Goal: Task Accomplishment & Management: Use online tool/utility

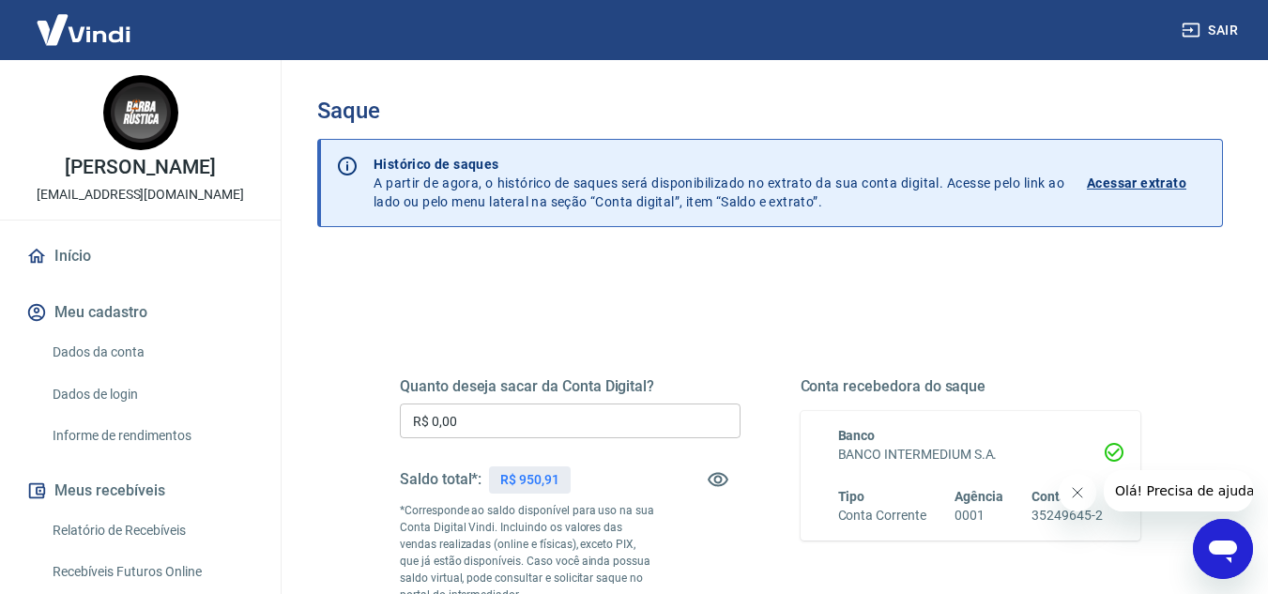
click at [588, 424] on input "R$ 0,00" at bounding box center [570, 421] width 341 height 35
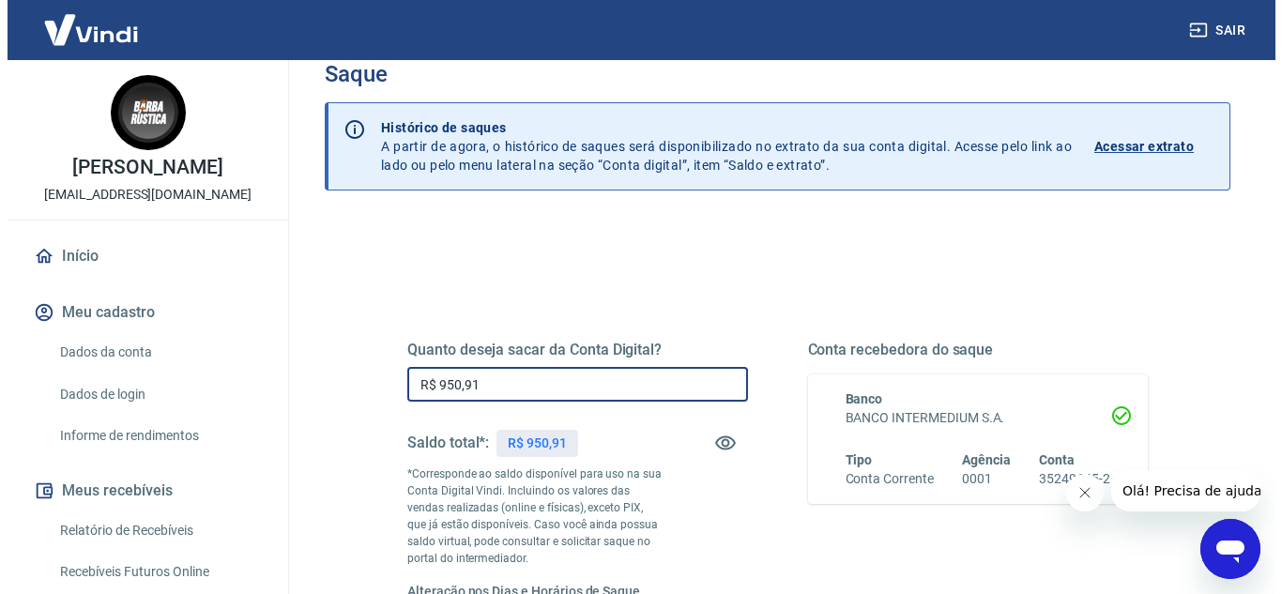
scroll to position [543, 0]
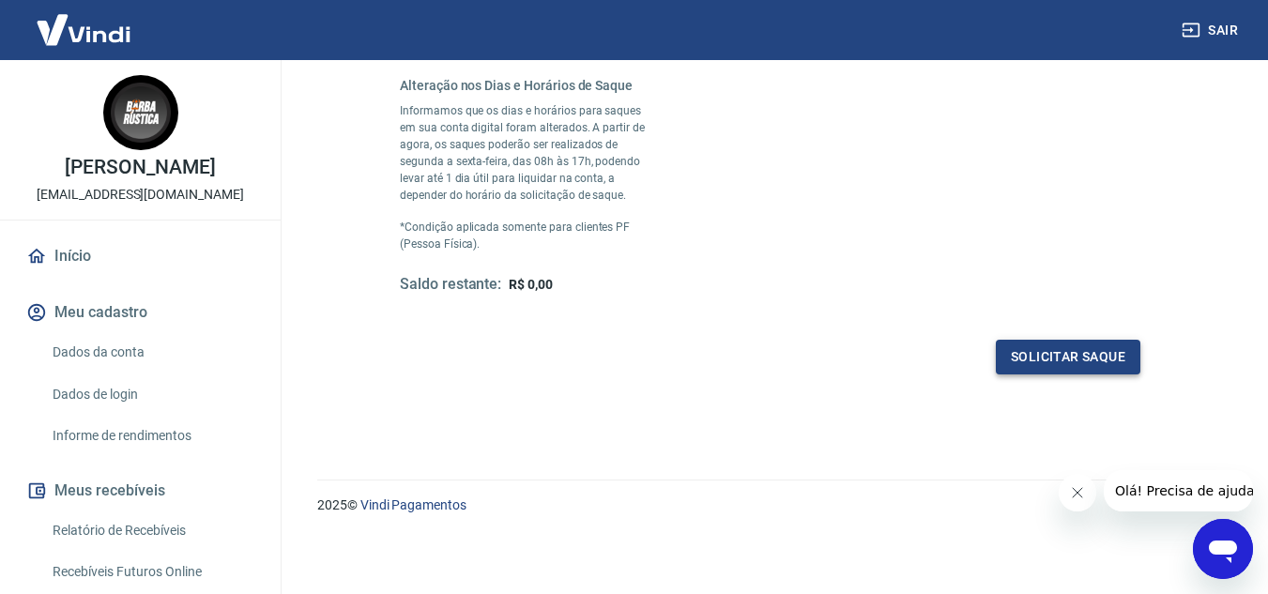
type input "R$ 950,91"
click at [1051, 359] on button "Solicitar saque" at bounding box center [1068, 357] width 145 height 35
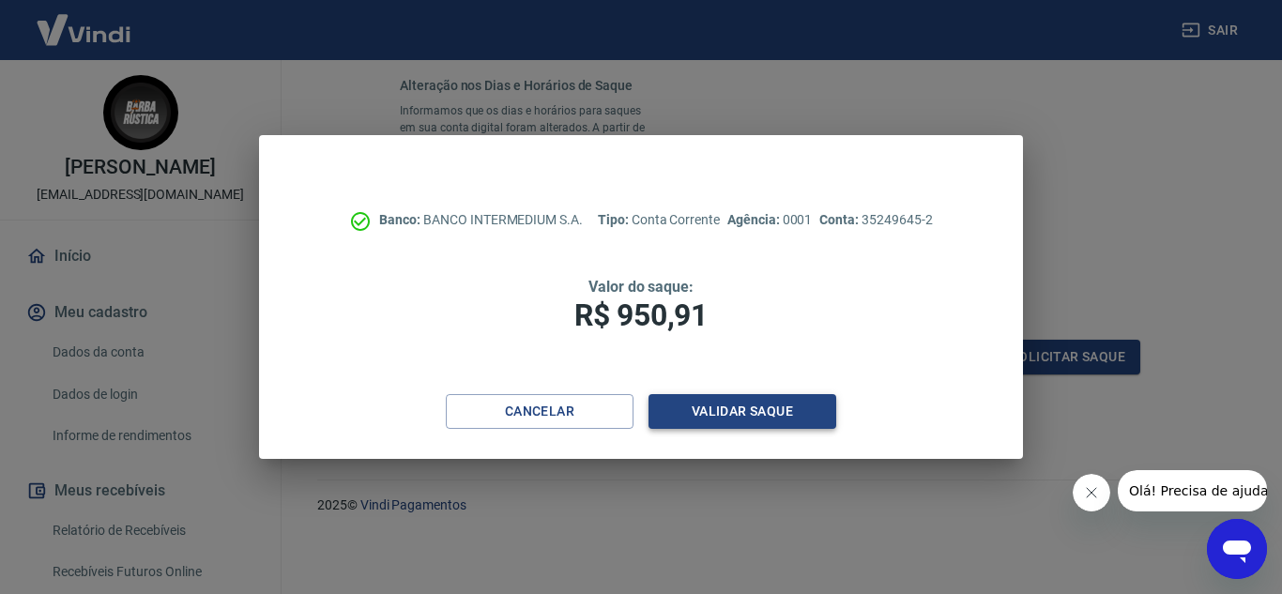
click at [675, 418] on button "Validar saque" at bounding box center [743, 411] width 188 height 35
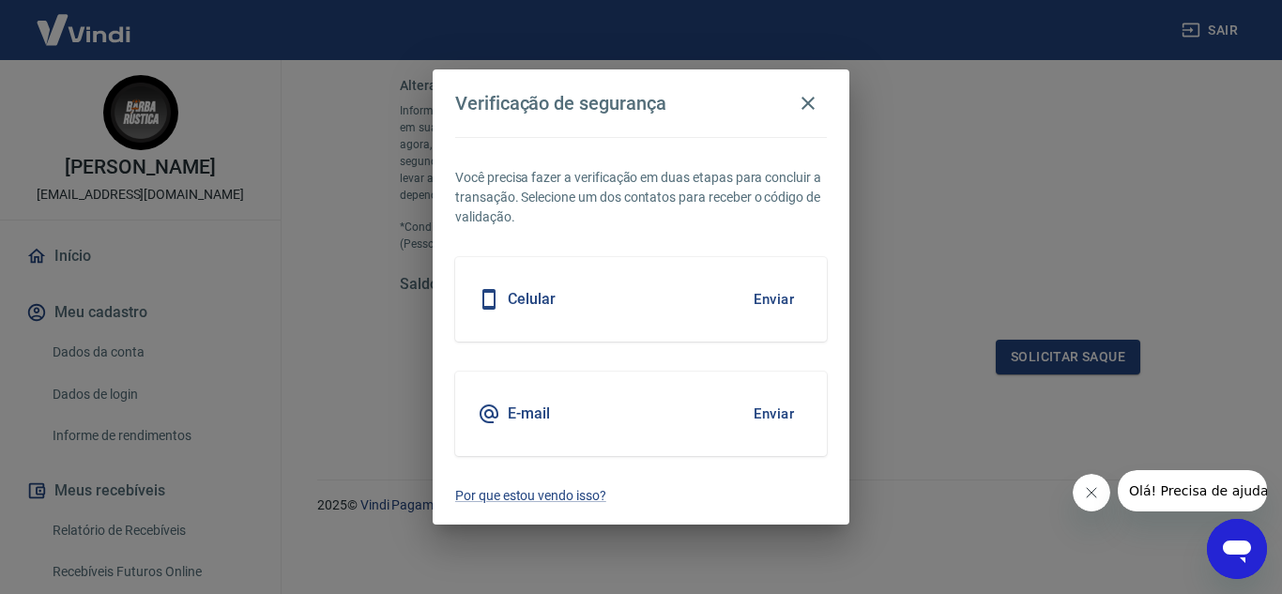
click at [763, 415] on button "Enviar" at bounding box center [773, 413] width 61 height 39
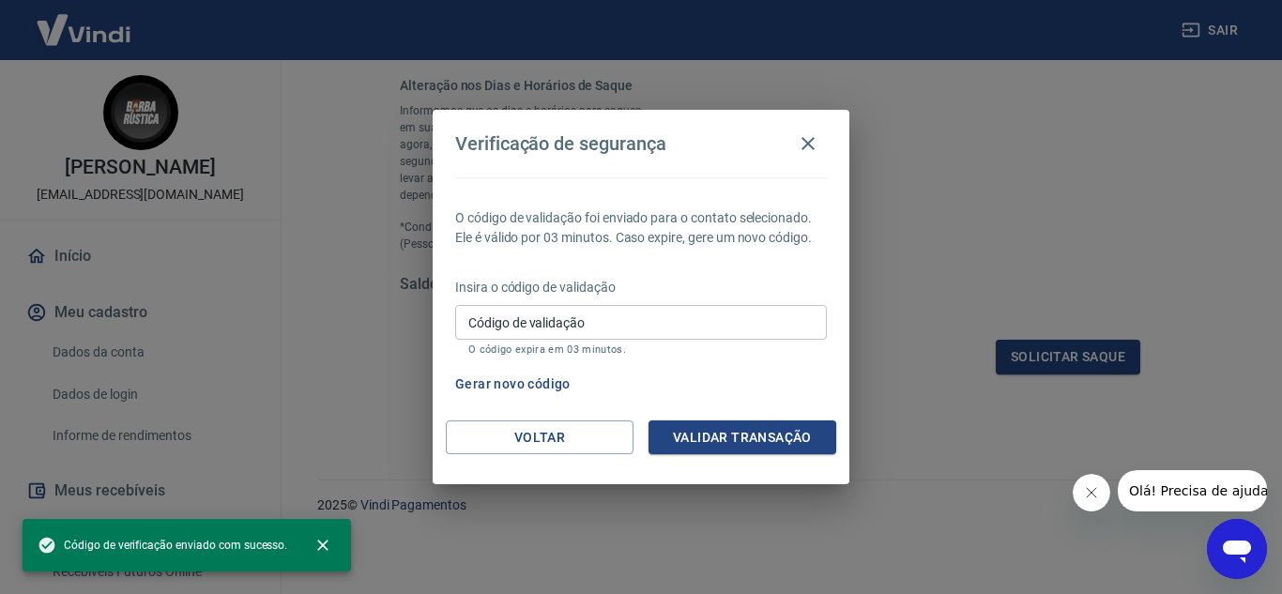
click at [746, 316] on input "Código de validação" at bounding box center [641, 322] width 372 height 35
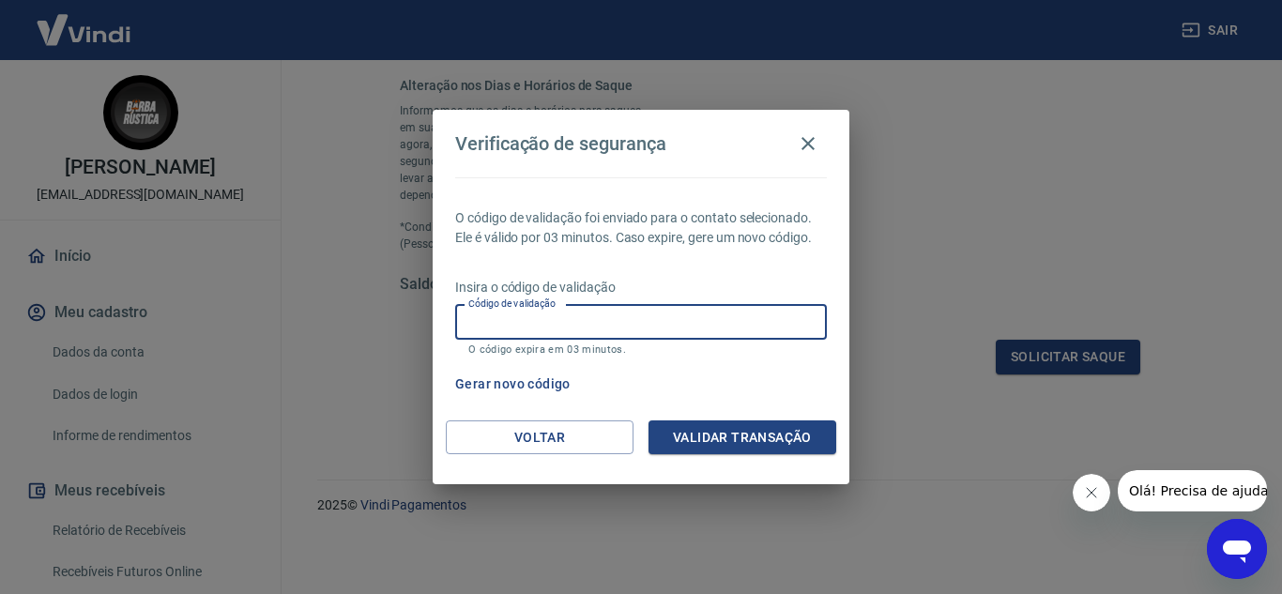
click at [490, 384] on button "Gerar novo código" at bounding box center [513, 384] width 130 height 35
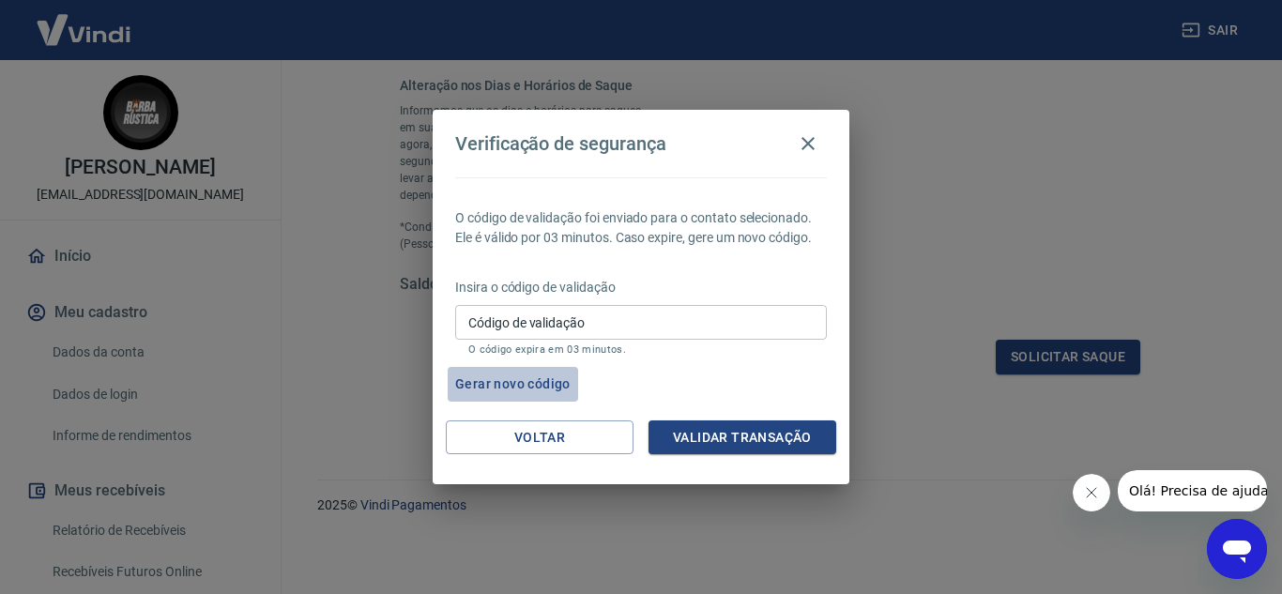
click at [511, 389] on button "Gerar novo código" at bounding box center [513, 384] width 130 height 35
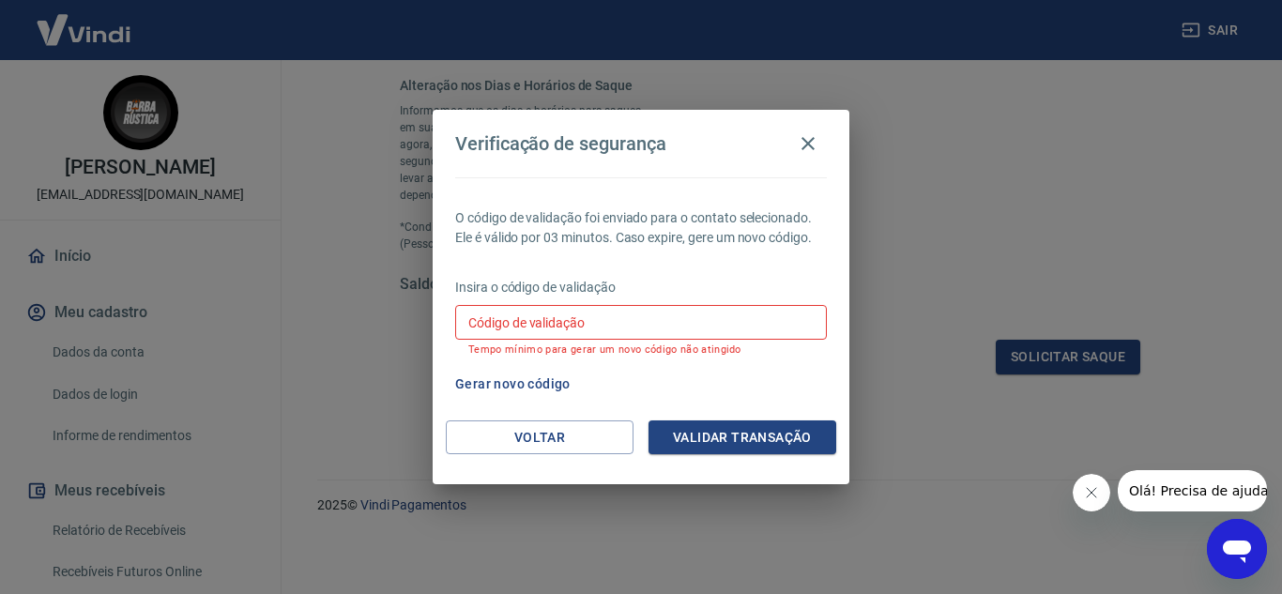
click at [671, 332] on input "Código de validação" at bounding box center [641, 322] width 372 height 35
type input "760973"
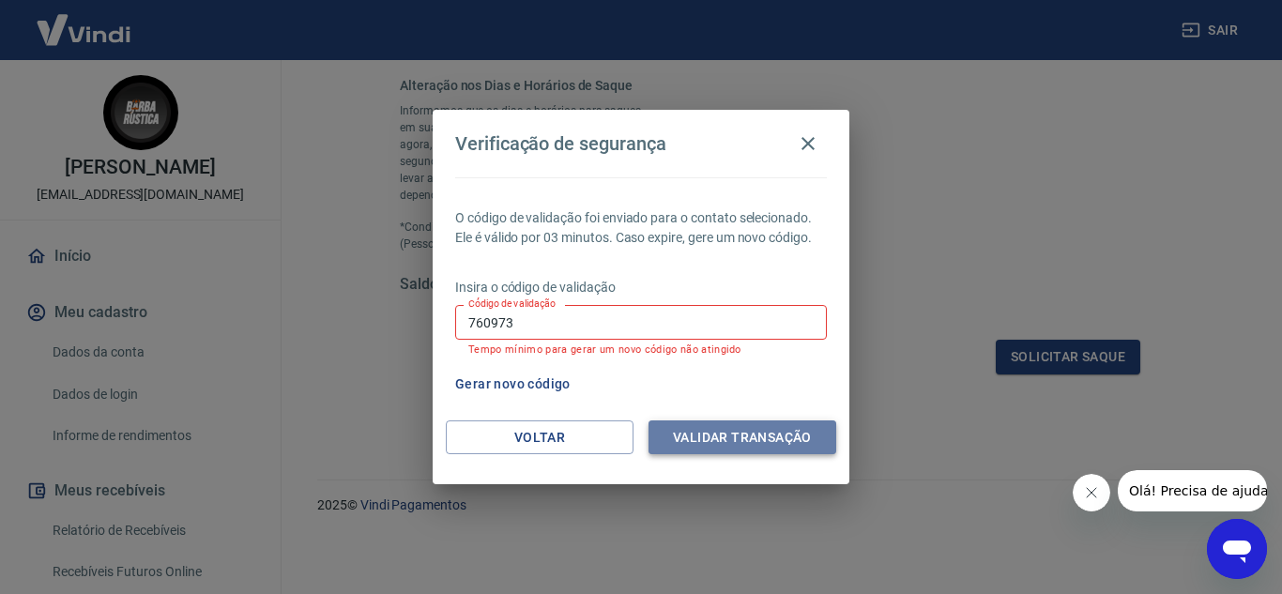
click at [746, 452] on button "Validar transação" at bounding box center [743, 438] width 188 height 35
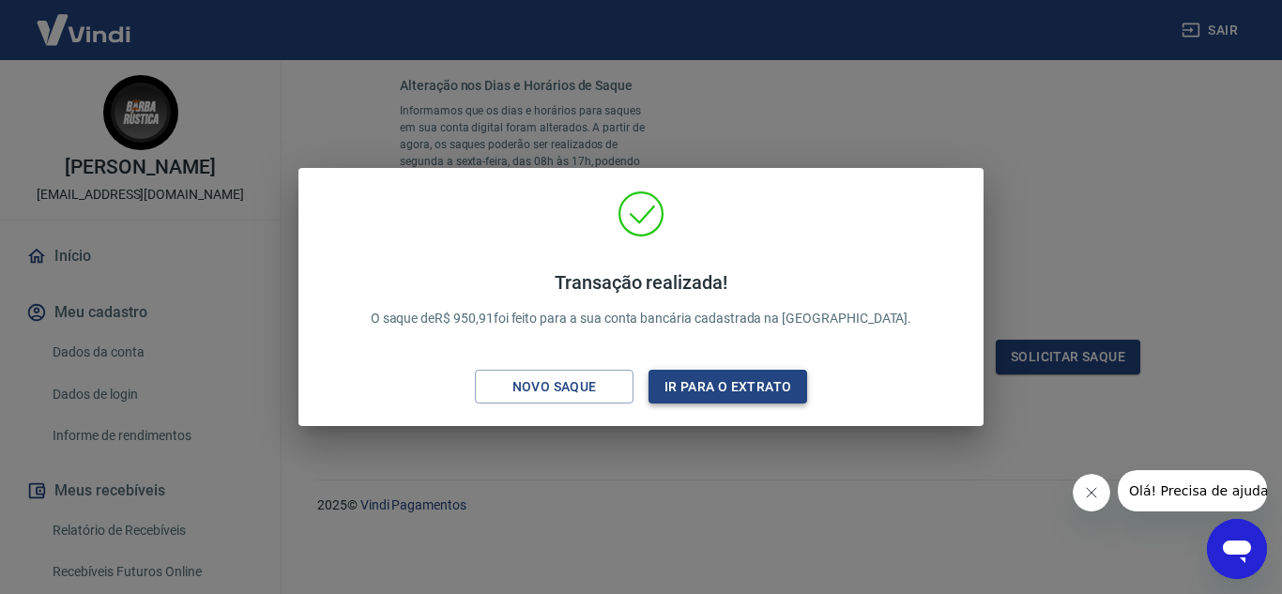
click at [719, 390] on button "Ir para o extrato" at bounding box center [728, 387] width 159 height 35
